Goal: Task Accomplishment & Management: Manage account settings

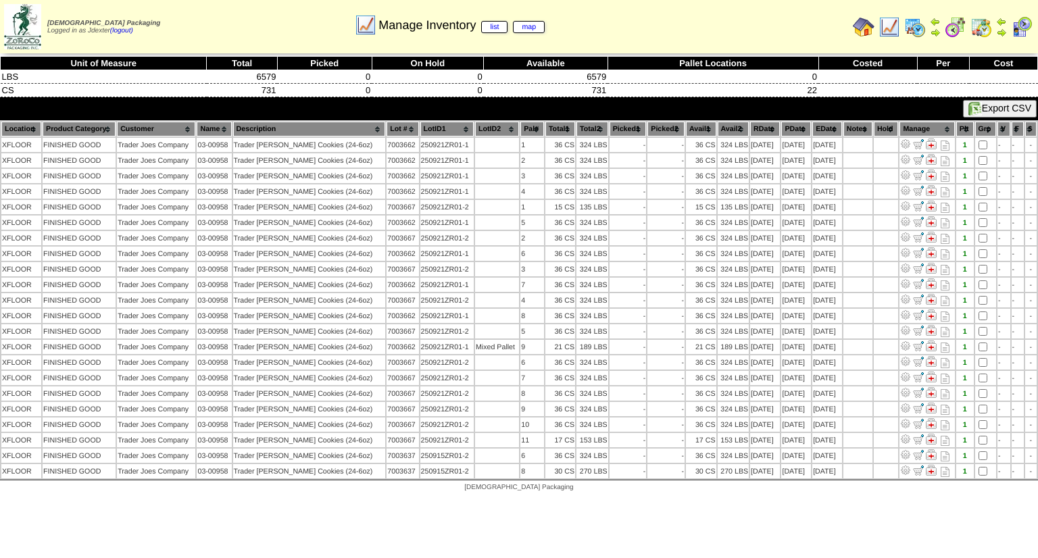
click at [863, 27] on img at bounding box center [864, 27] width 22 height 22
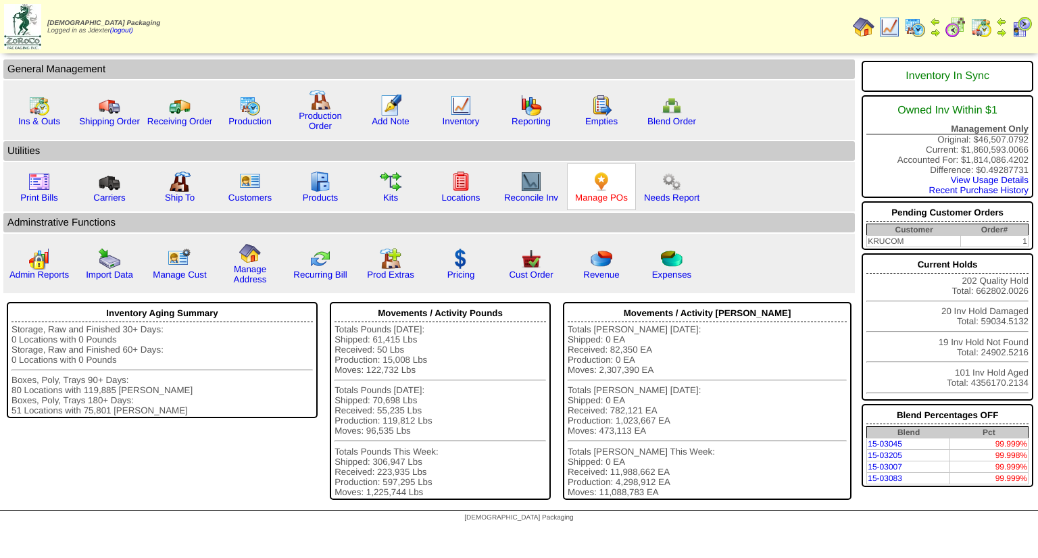
click at [603, 193] on link "Manage POs" at bounding box center [601, 198] width 53 height 10
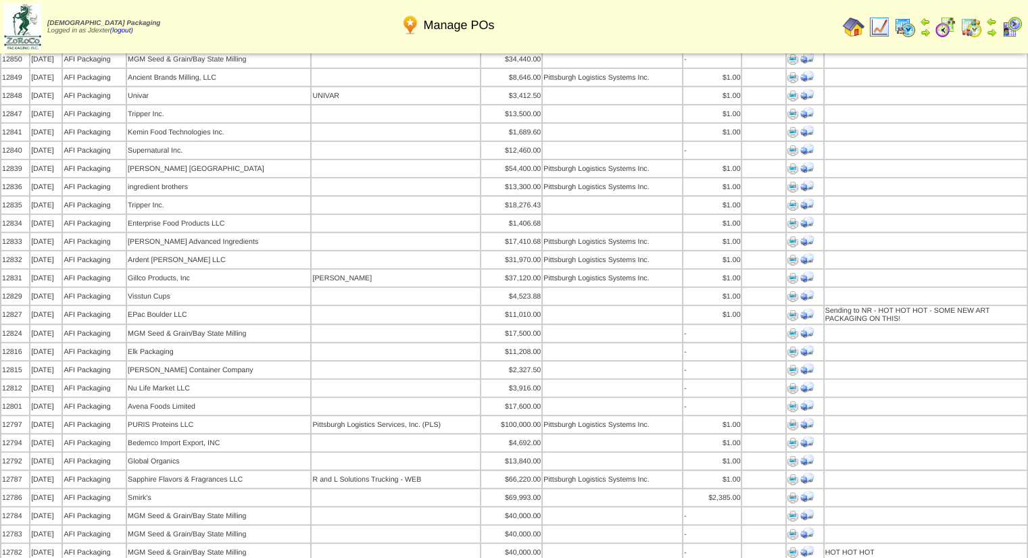
scroll to position [405, 0]
